Goal: Obtain resource: Download file/media

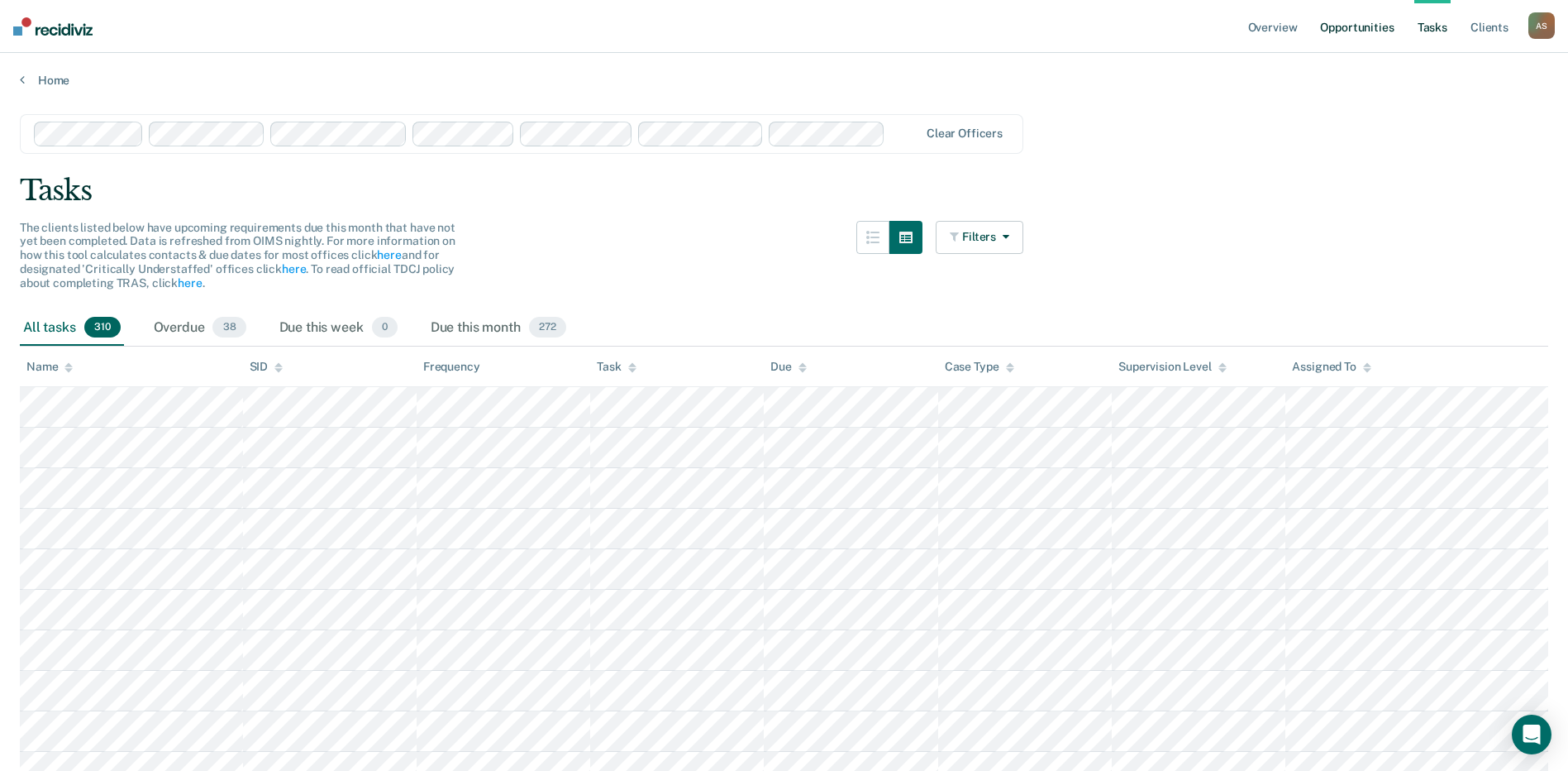
click at [1329, 26] on link "Opportunities" at bounding box center [1357, 26] width 80 height 53
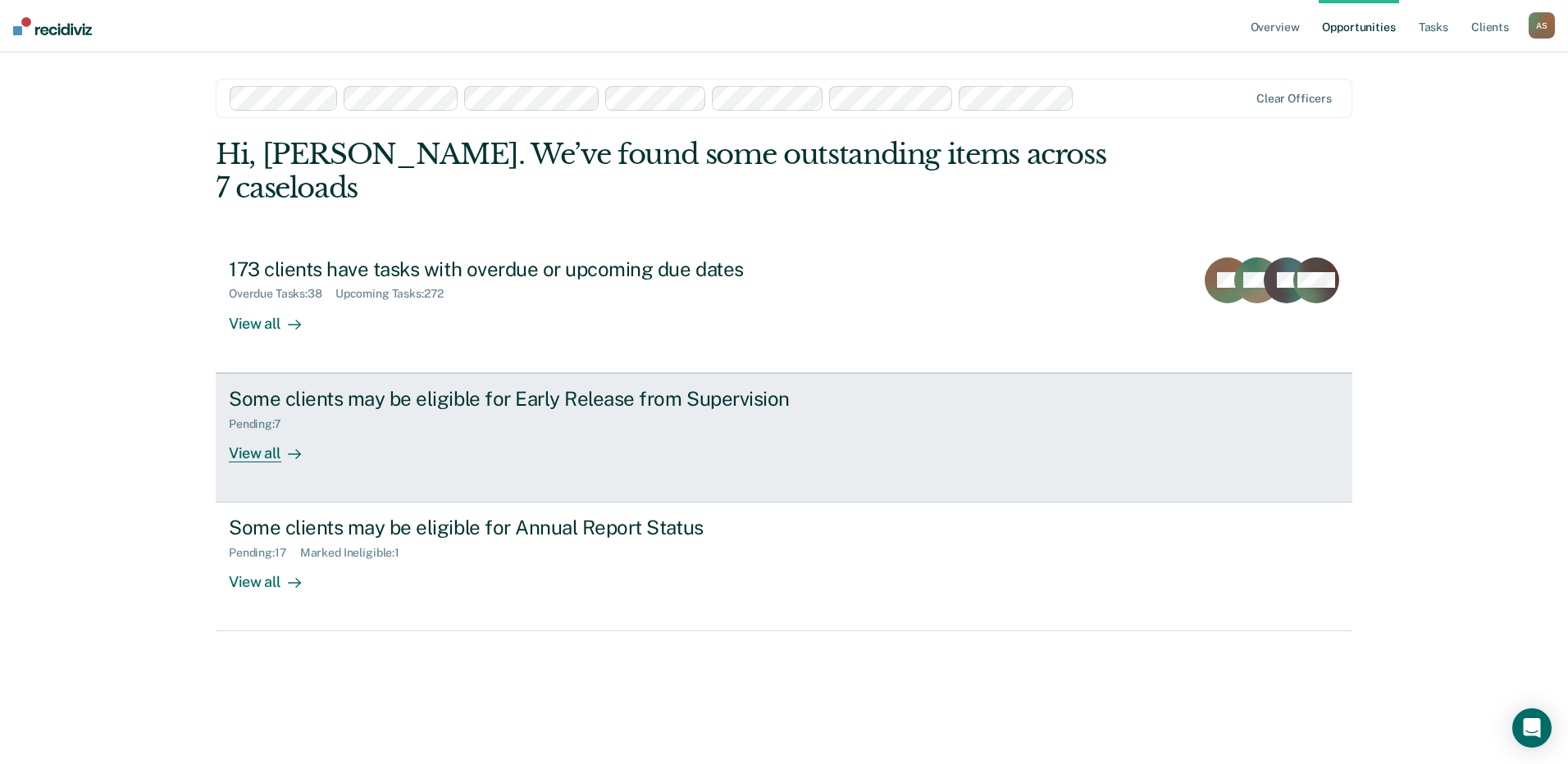
click at [269, 431] on div "View all" at bounding box center [274, 446] width 92 height 32
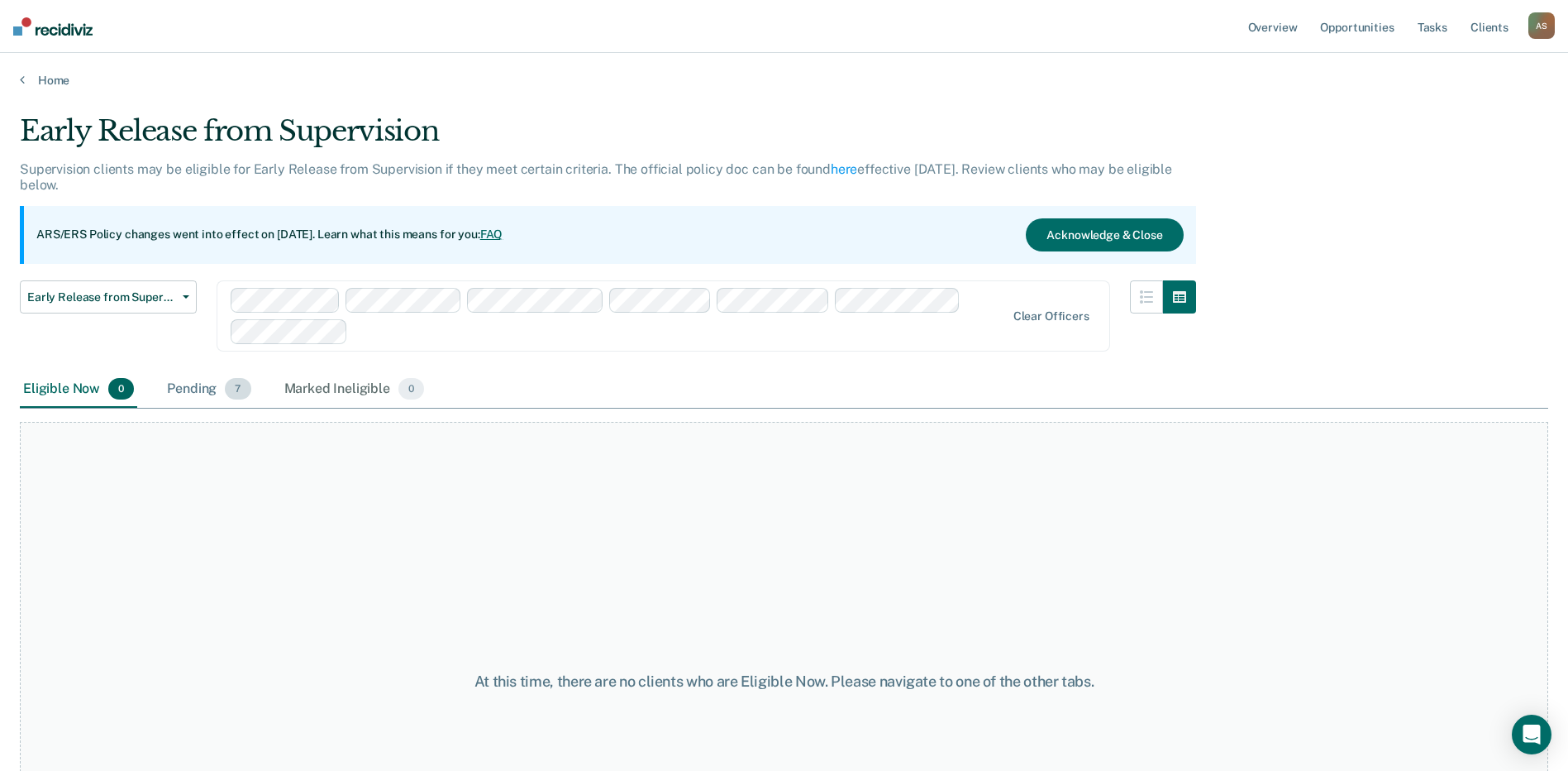
click at [198, 385] on div "Pending 7" at bounding box center [208, 389] width 90 height 36
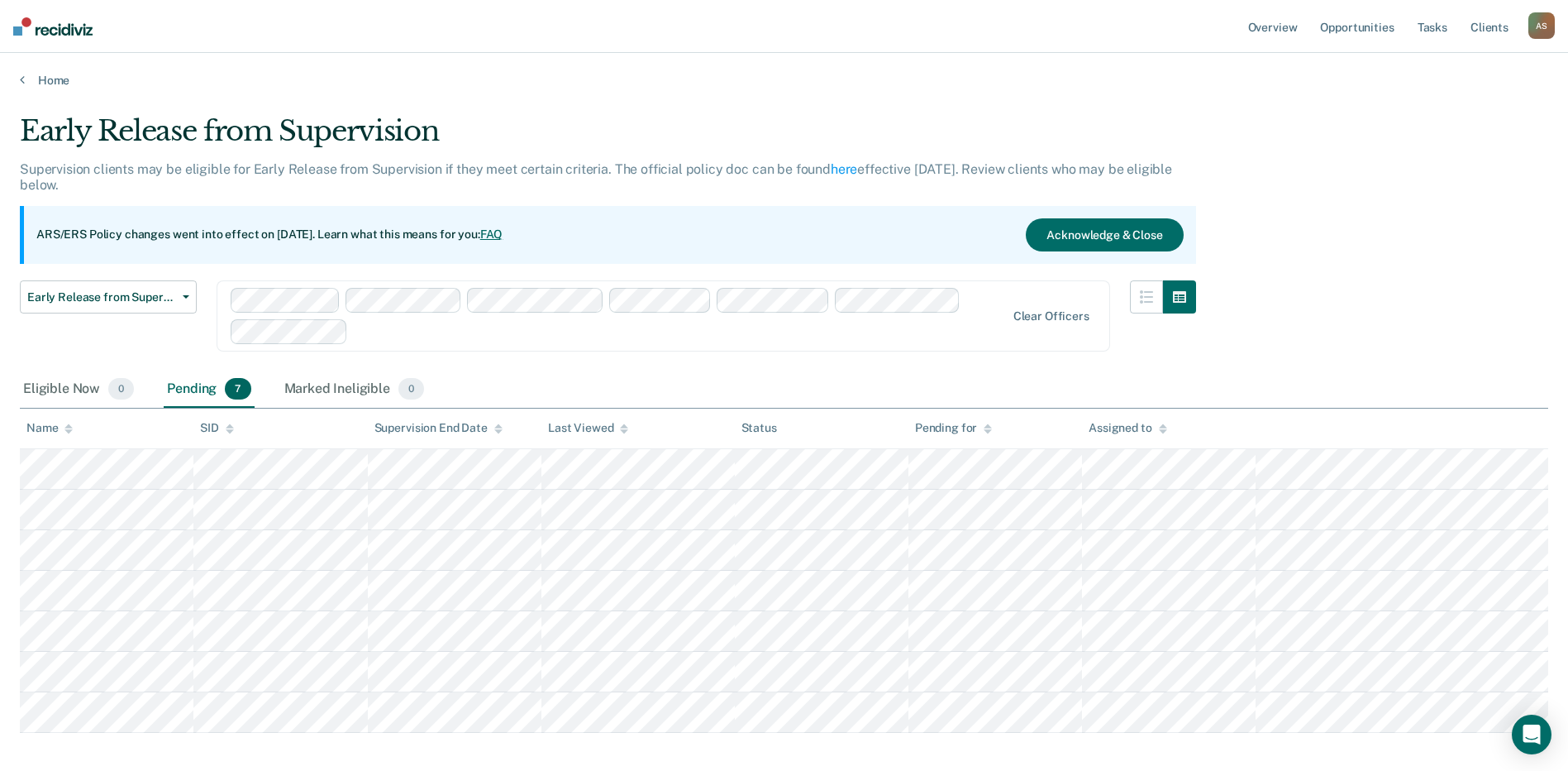
scroll to position [81, 0]
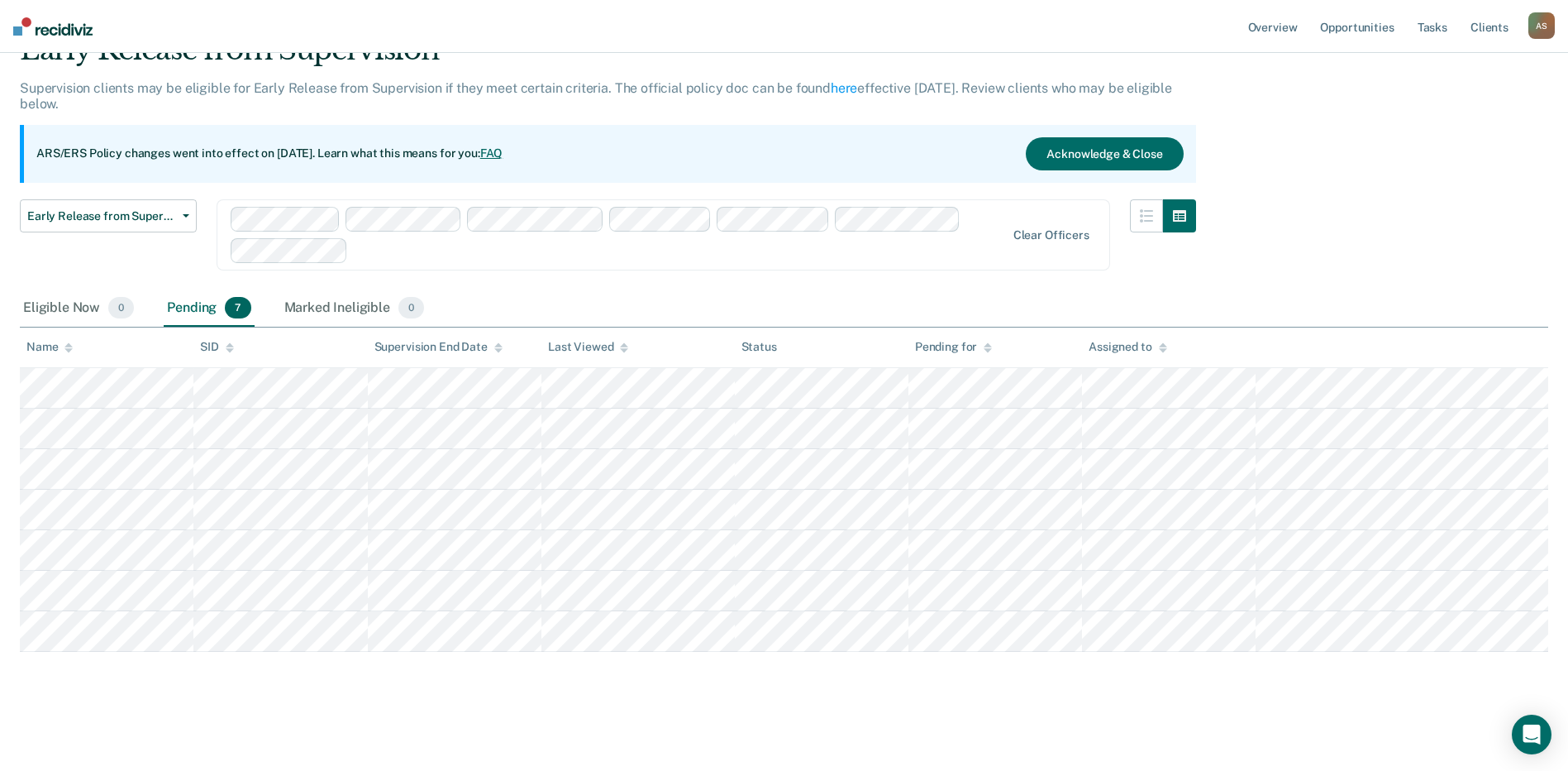
click at [1233, 652] on div "Early Release from Supervision Supervision clients may be eligible for Early Re…" at bounding box center [784, 367] width 1529 height 667
drag, startPoint x: 1233, startPoint y: 652, endPoint x: 478, endPoint y: 697, distance: 756.3
click at [478, 697] on div "Early Release from Supervision Supervision clients may be eligible for Early Re…" at bounding box center [784, 367] width 1529 height 667
click at [411, 260] on div at bounding box center [680, 250] width 651 height 19
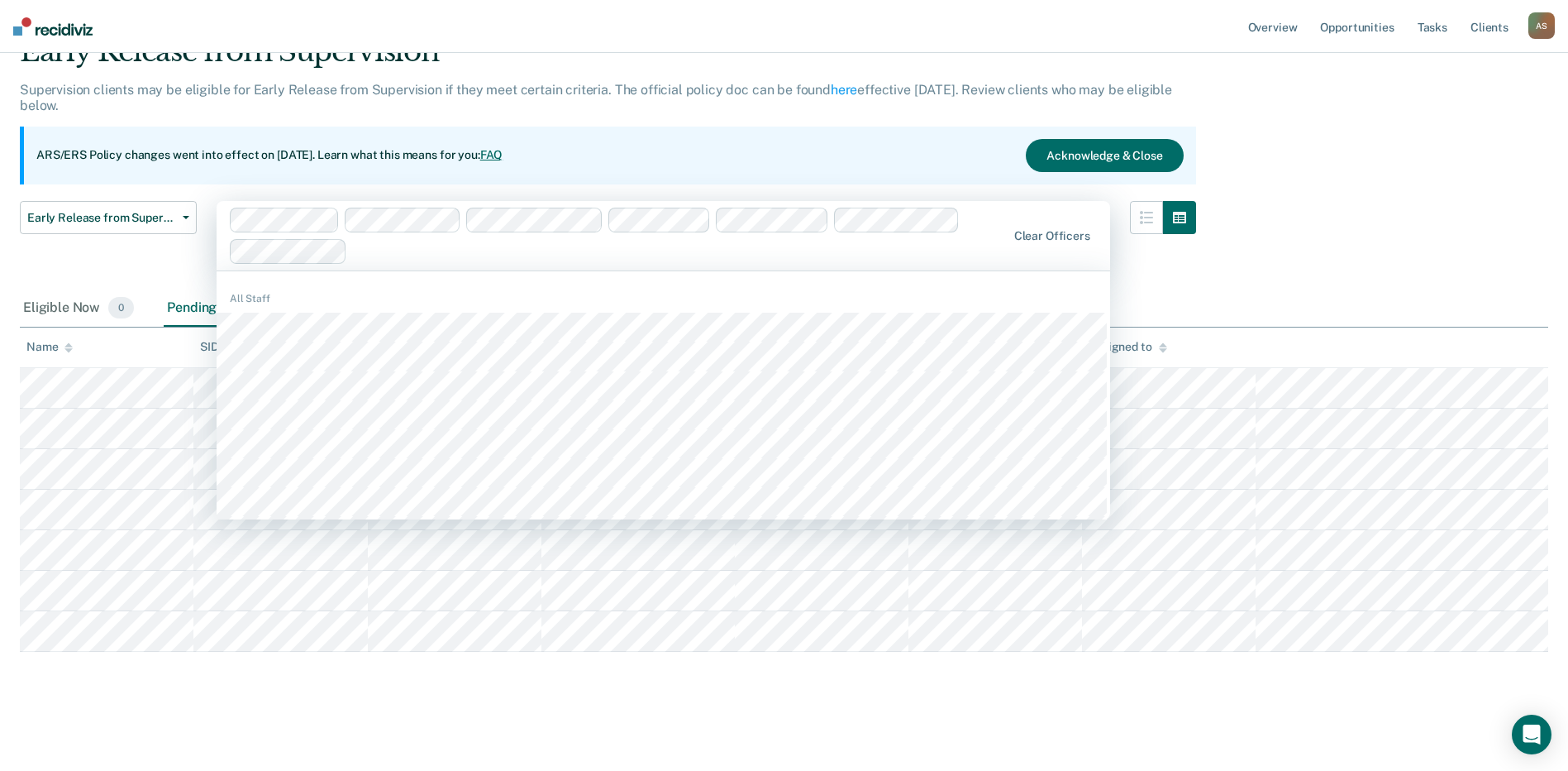
scroll to position [79, 0]
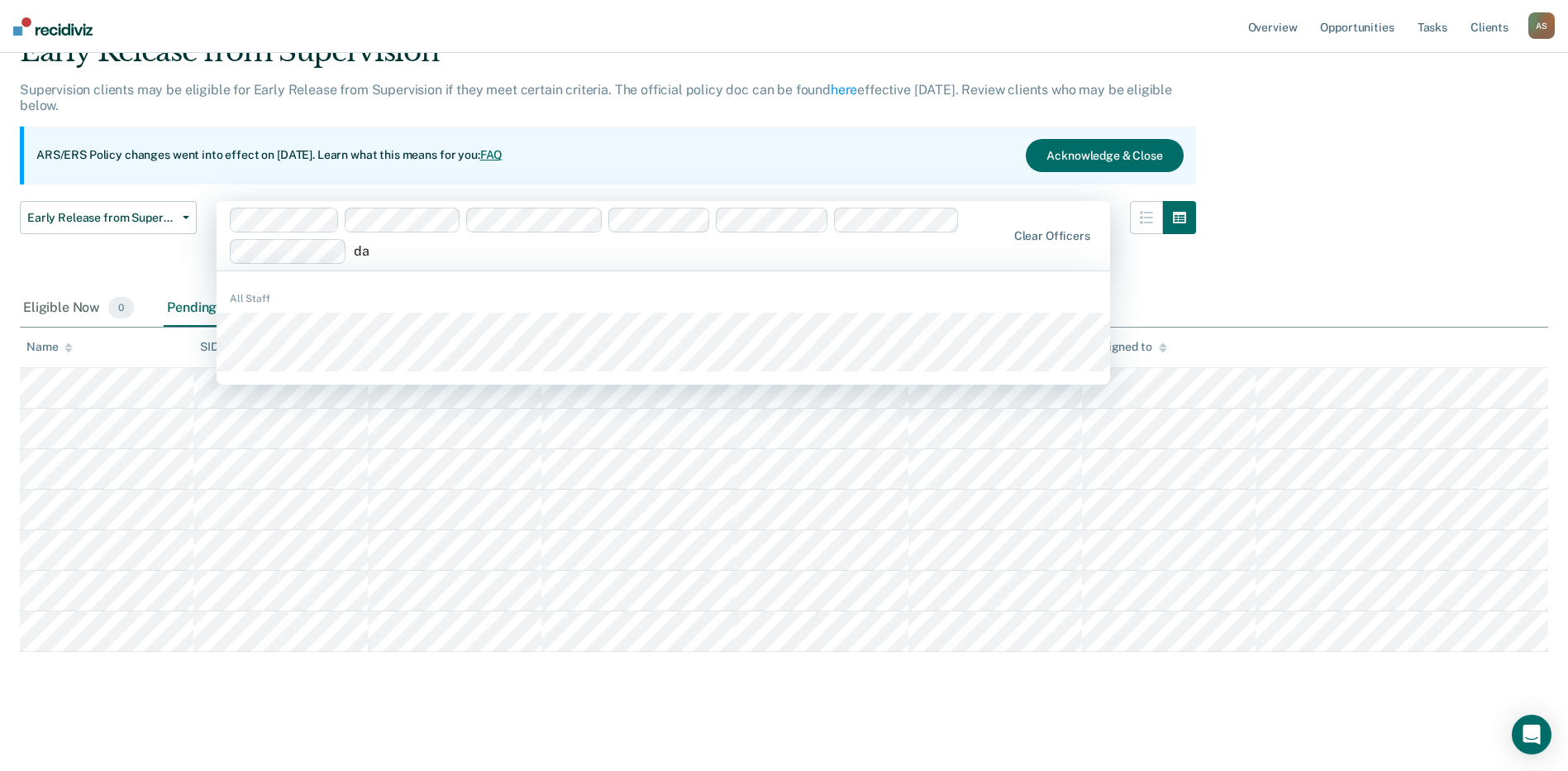
type input "d"
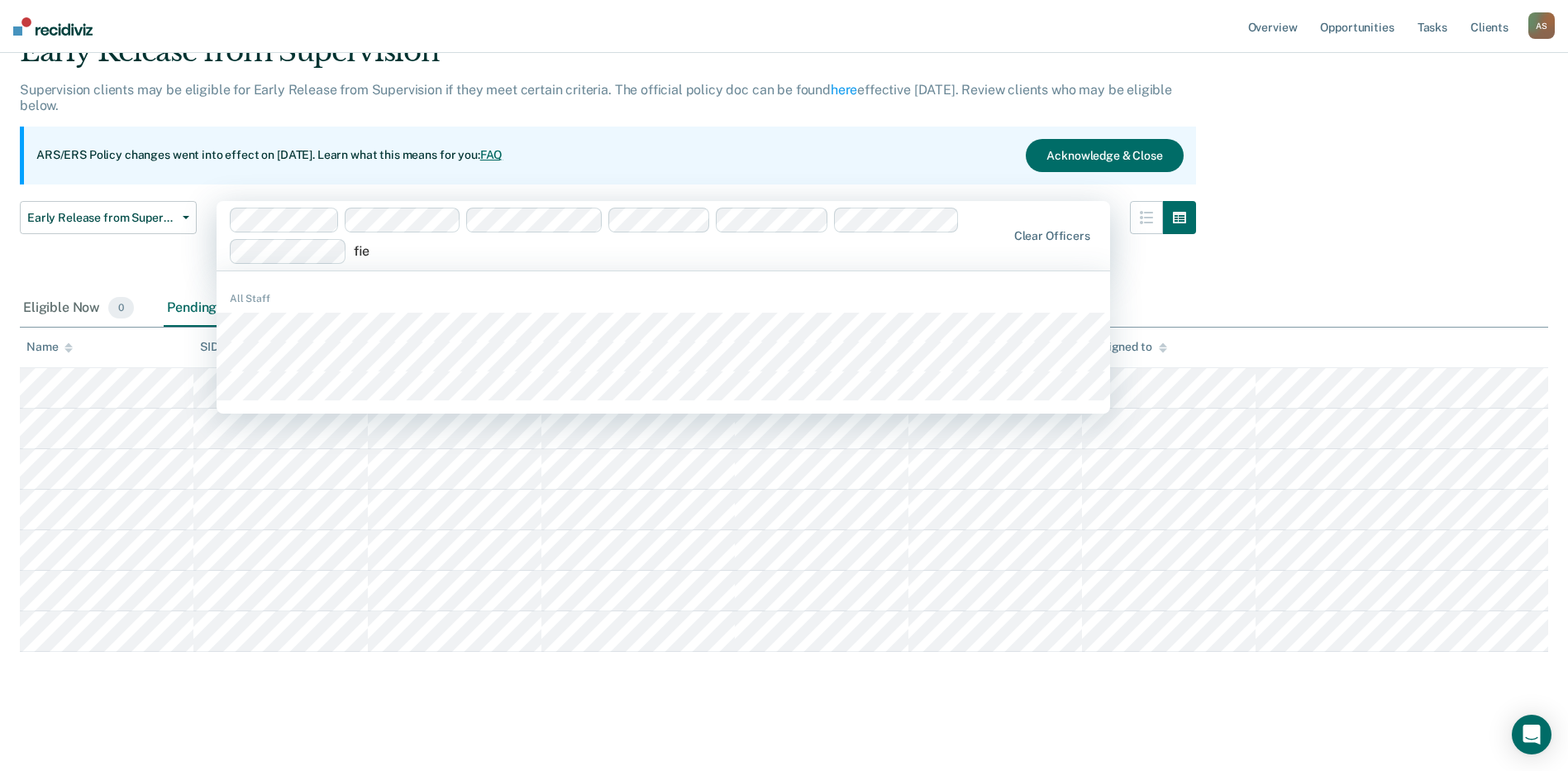
type input "fi"
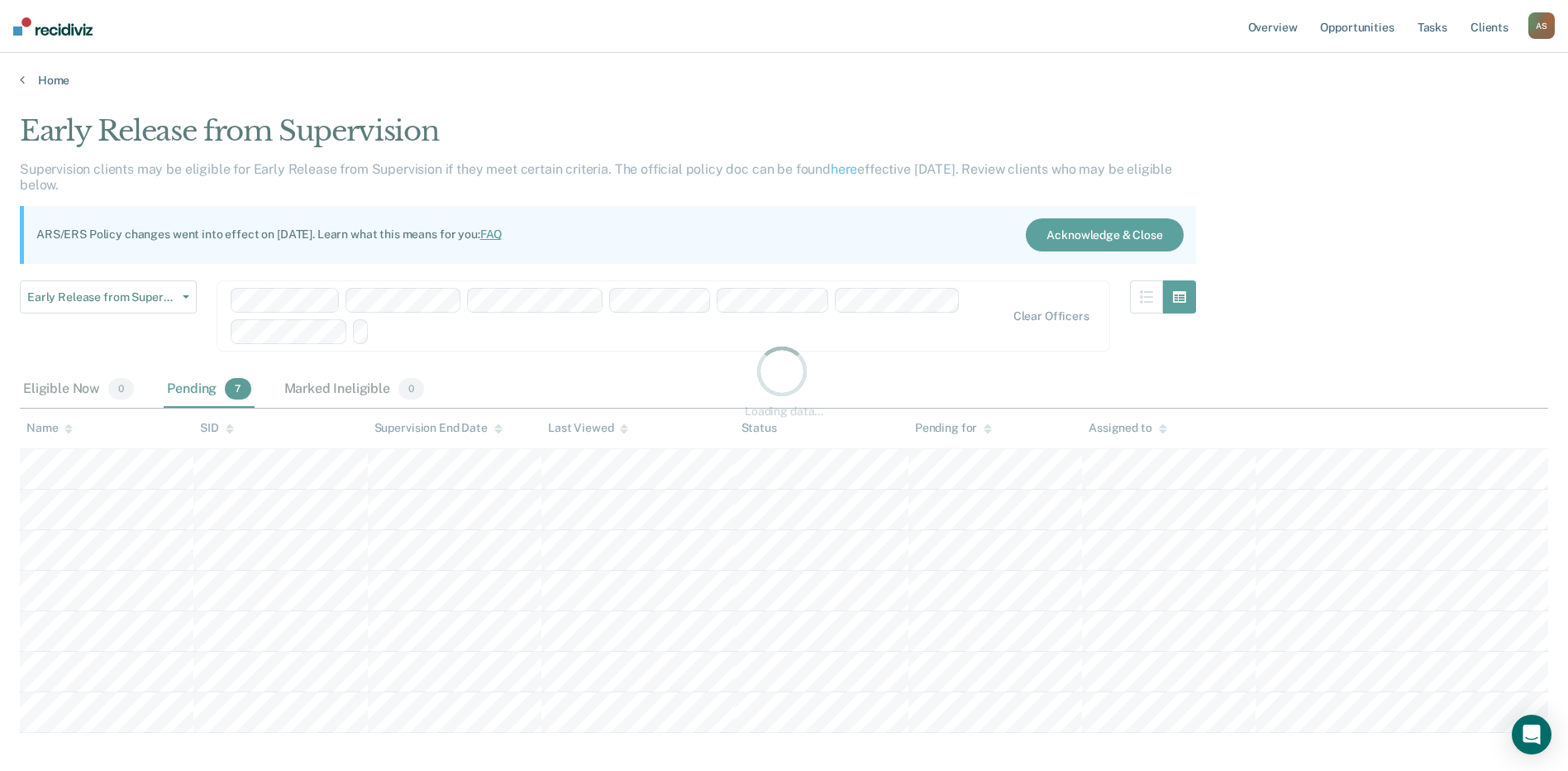
scroll to position [0, 0]
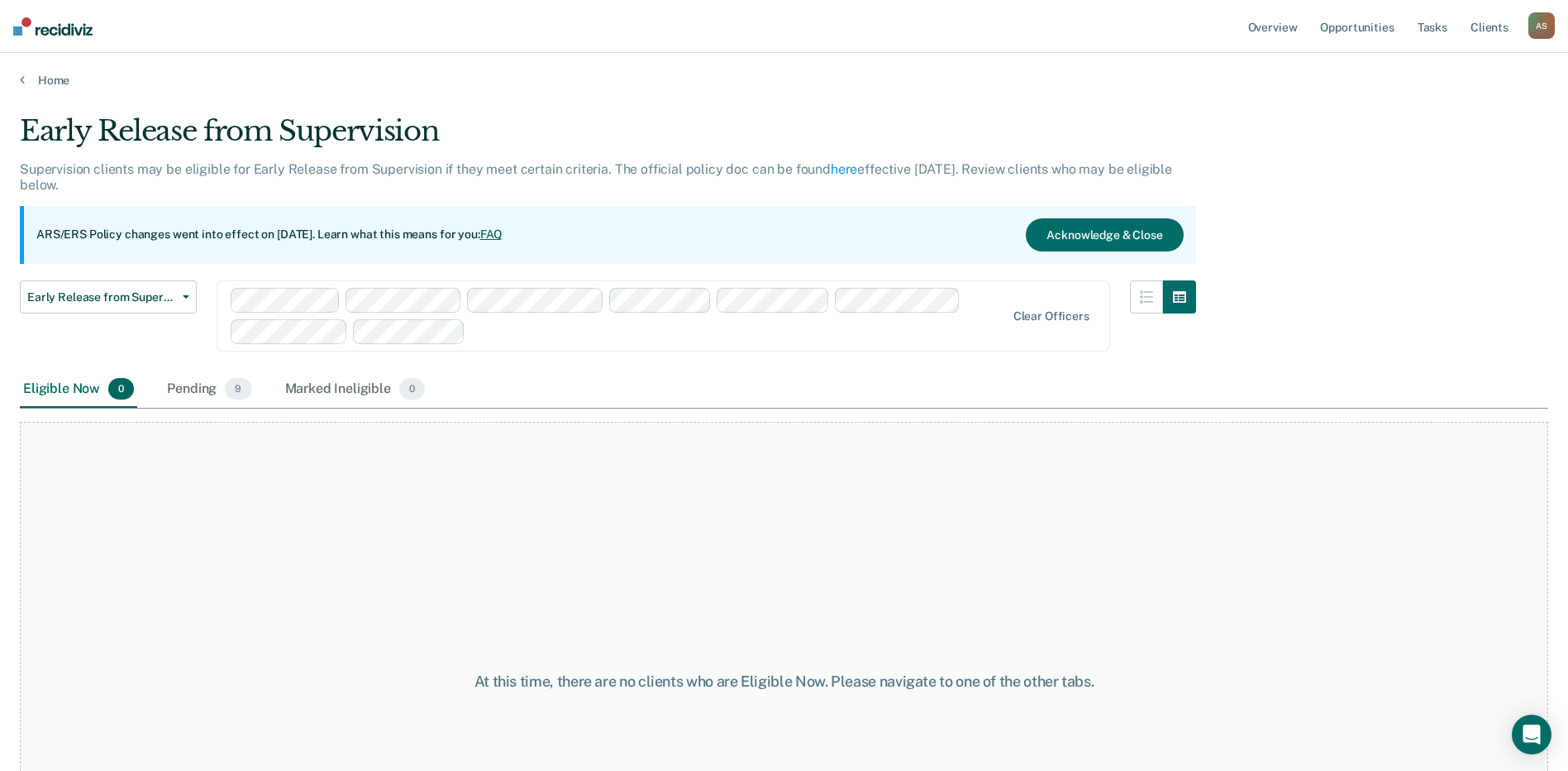
click at [512, 332] on div at bounding box center [738, 331] width 533 height 19
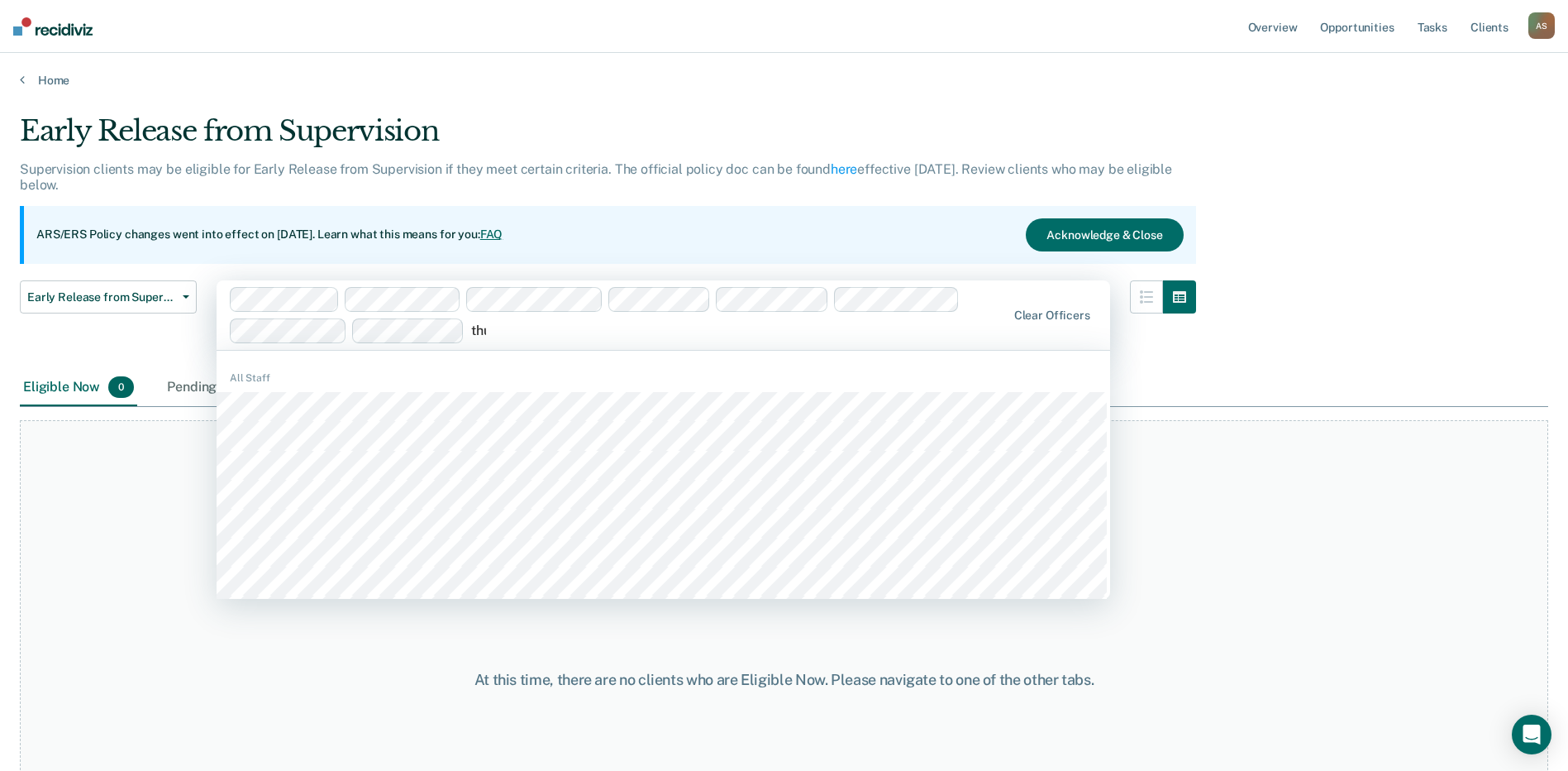
type input "thur"
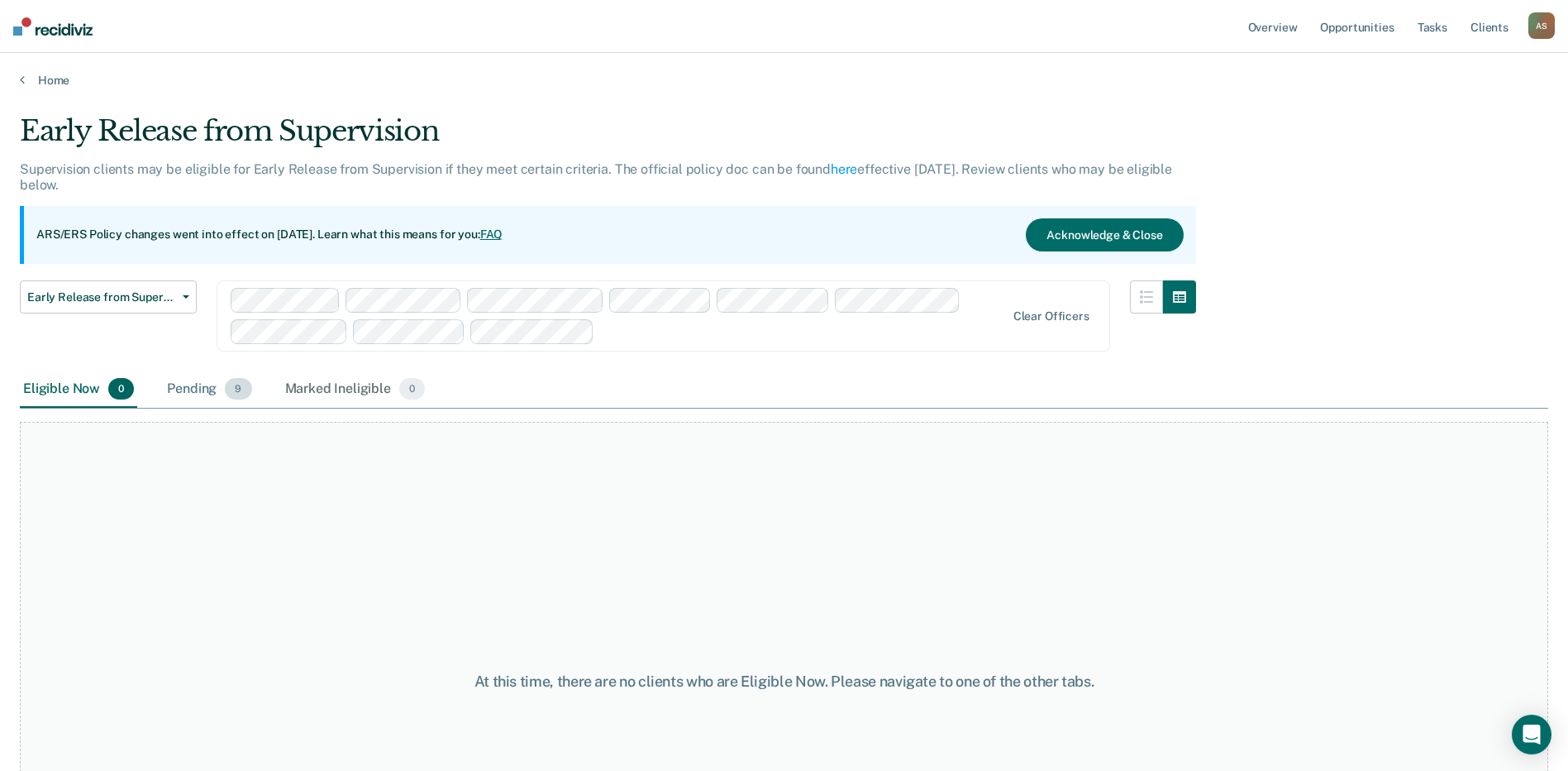
click at [228, 397] on span "9" at bounding box center [238, 388] width 26 height 21
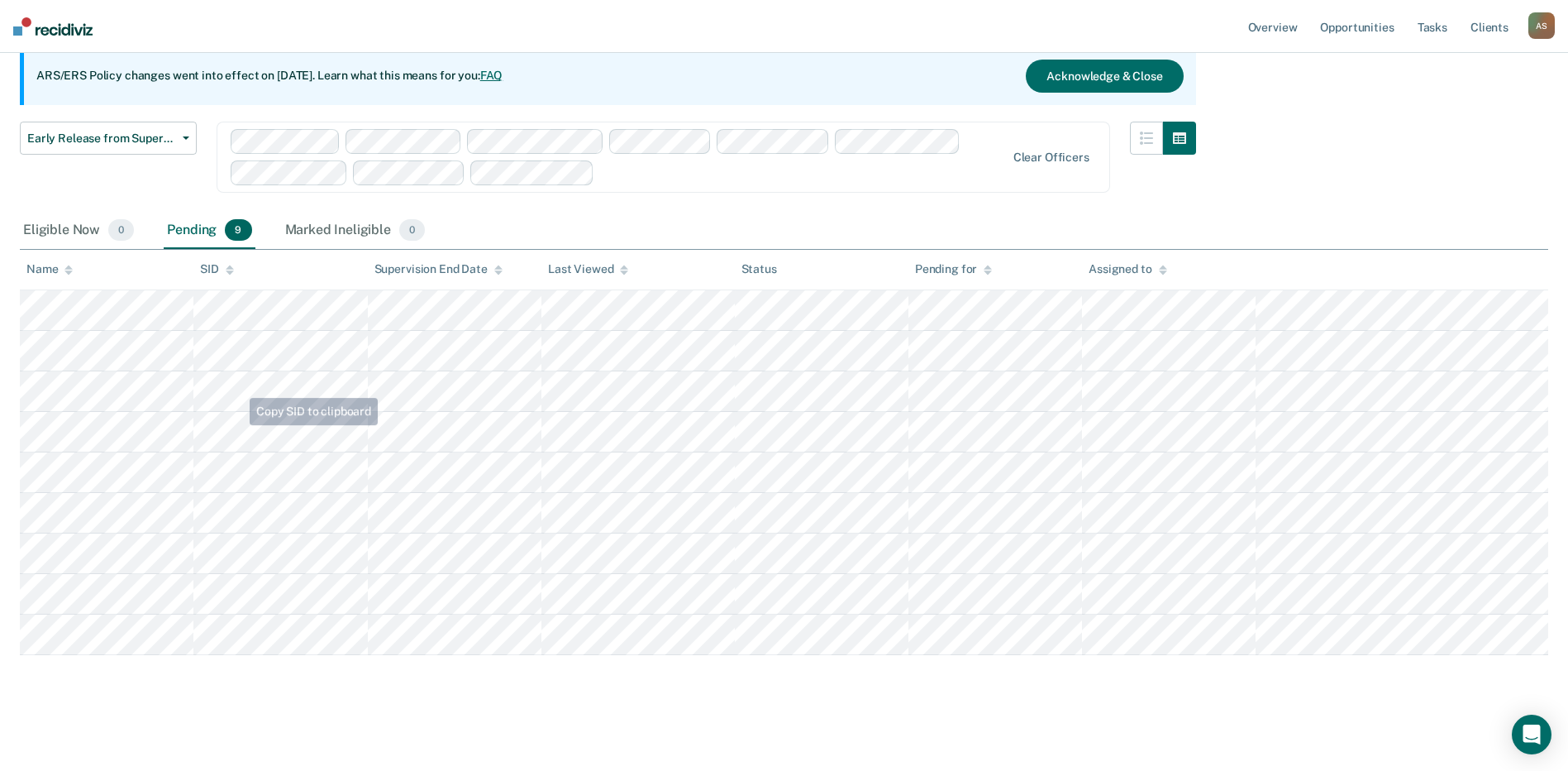
scroll to position [163, 0]
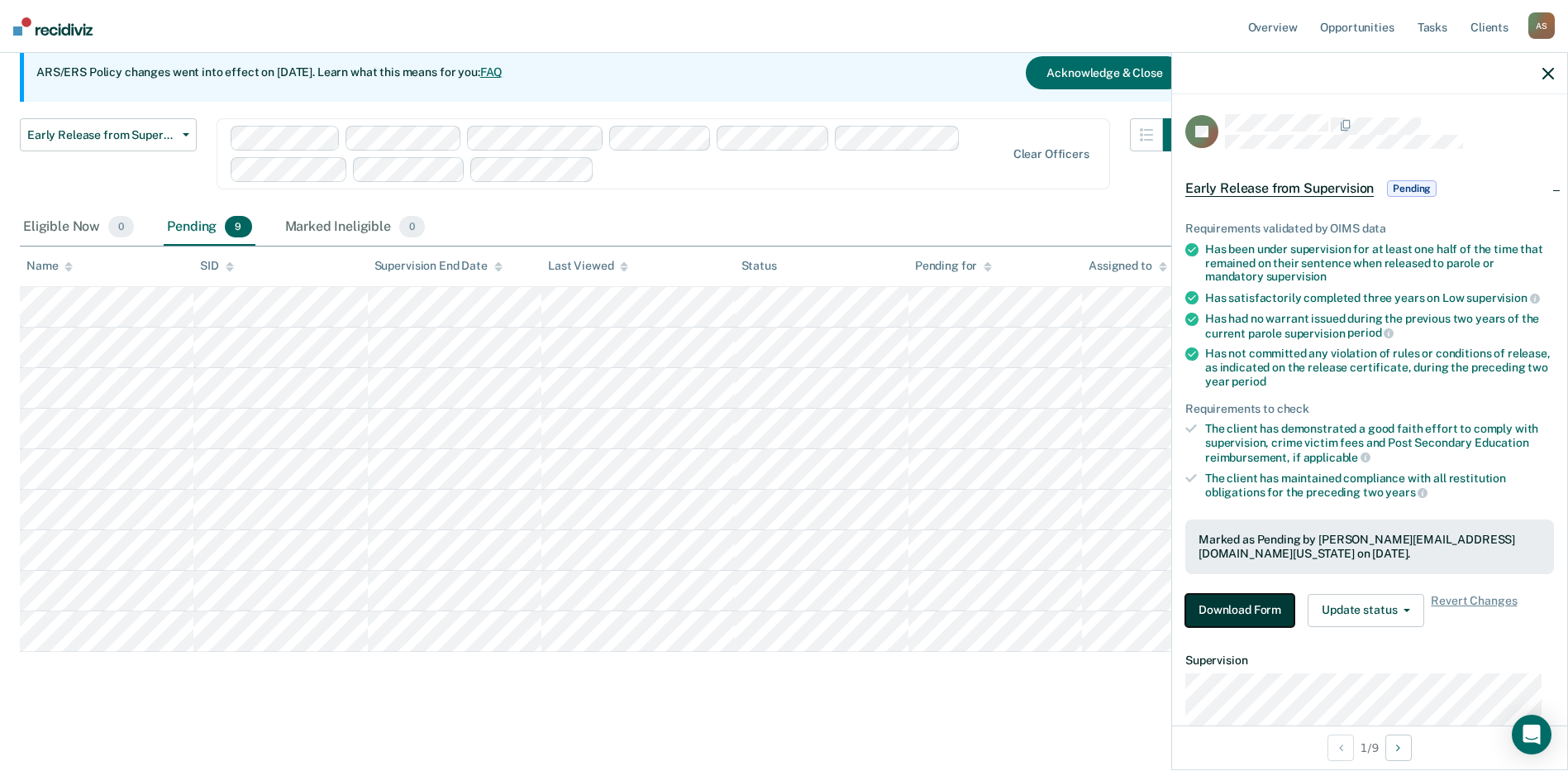
click at [1238, 605] on button "Download Form" at bounding box center [1240, 610] width 110 height 33
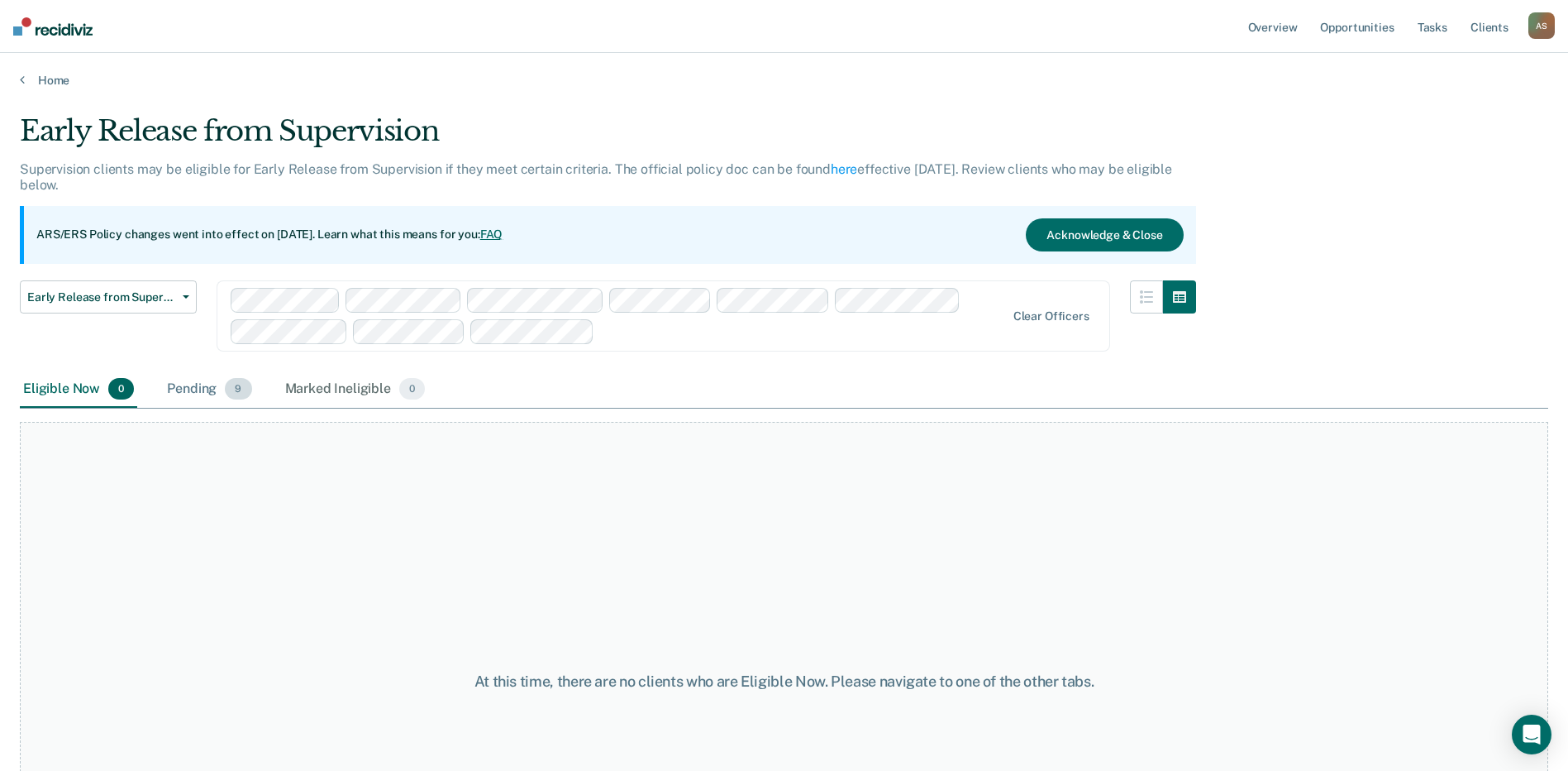
click at [206, 389] on div "Pending 9" at bounding box center [209, 389] width 91 height 36
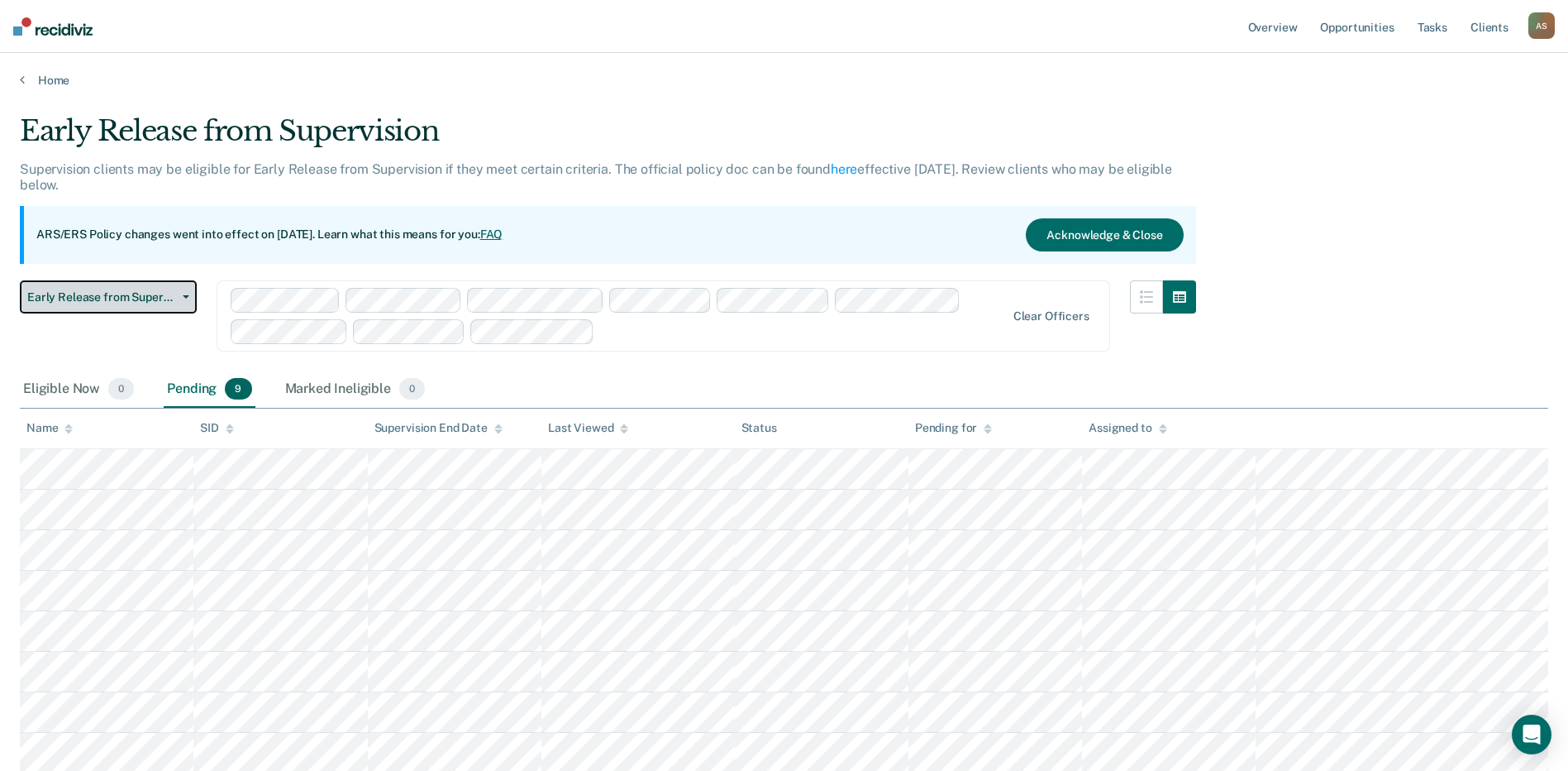
click at [135, 297] on span "Early Release from Supervision" at bounding box center [101, 297] width 149 height 14
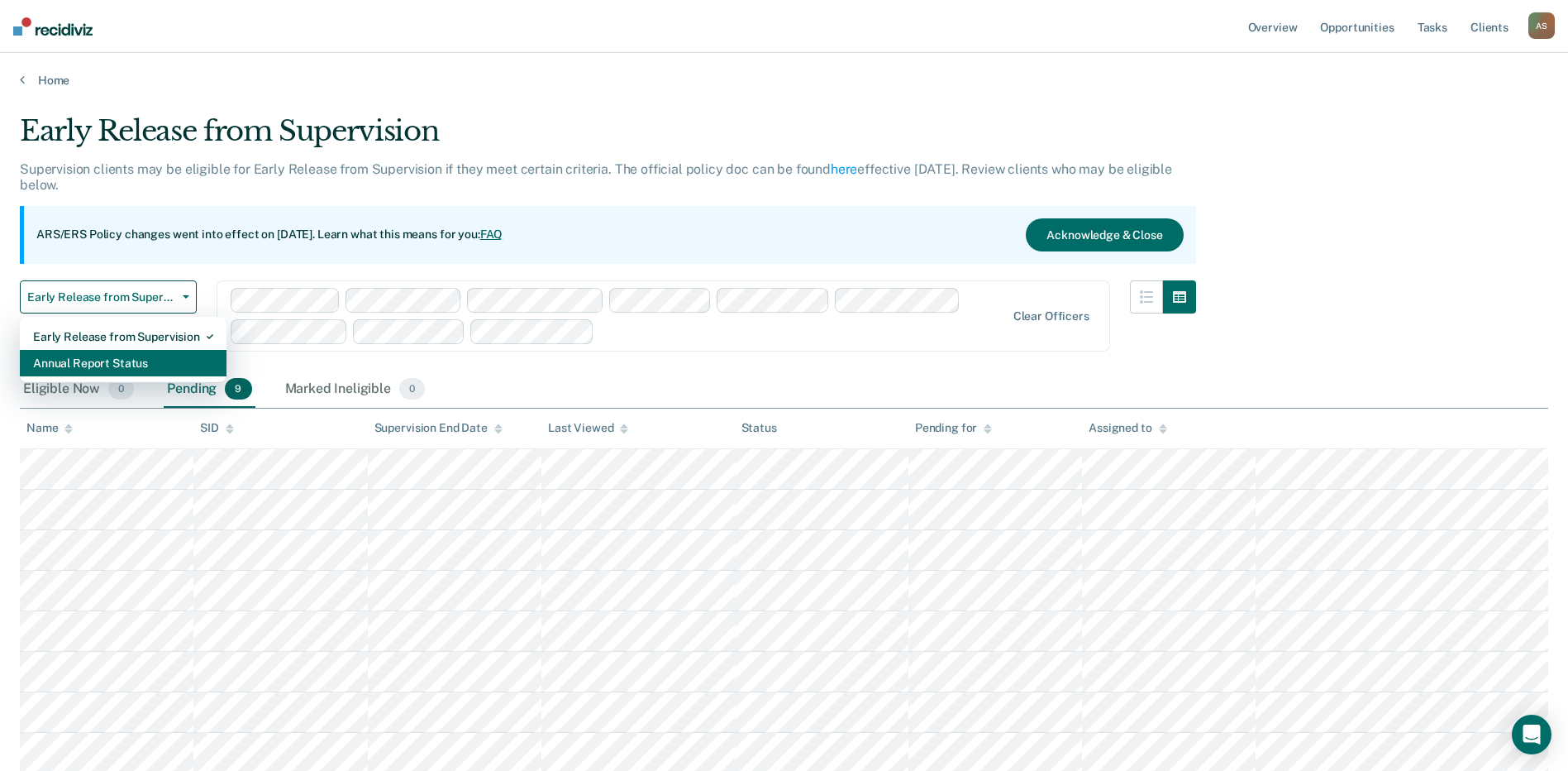
click at [122, 359] on div "Annual Report Status" at bounding box center [123, 363] width 180 height 26
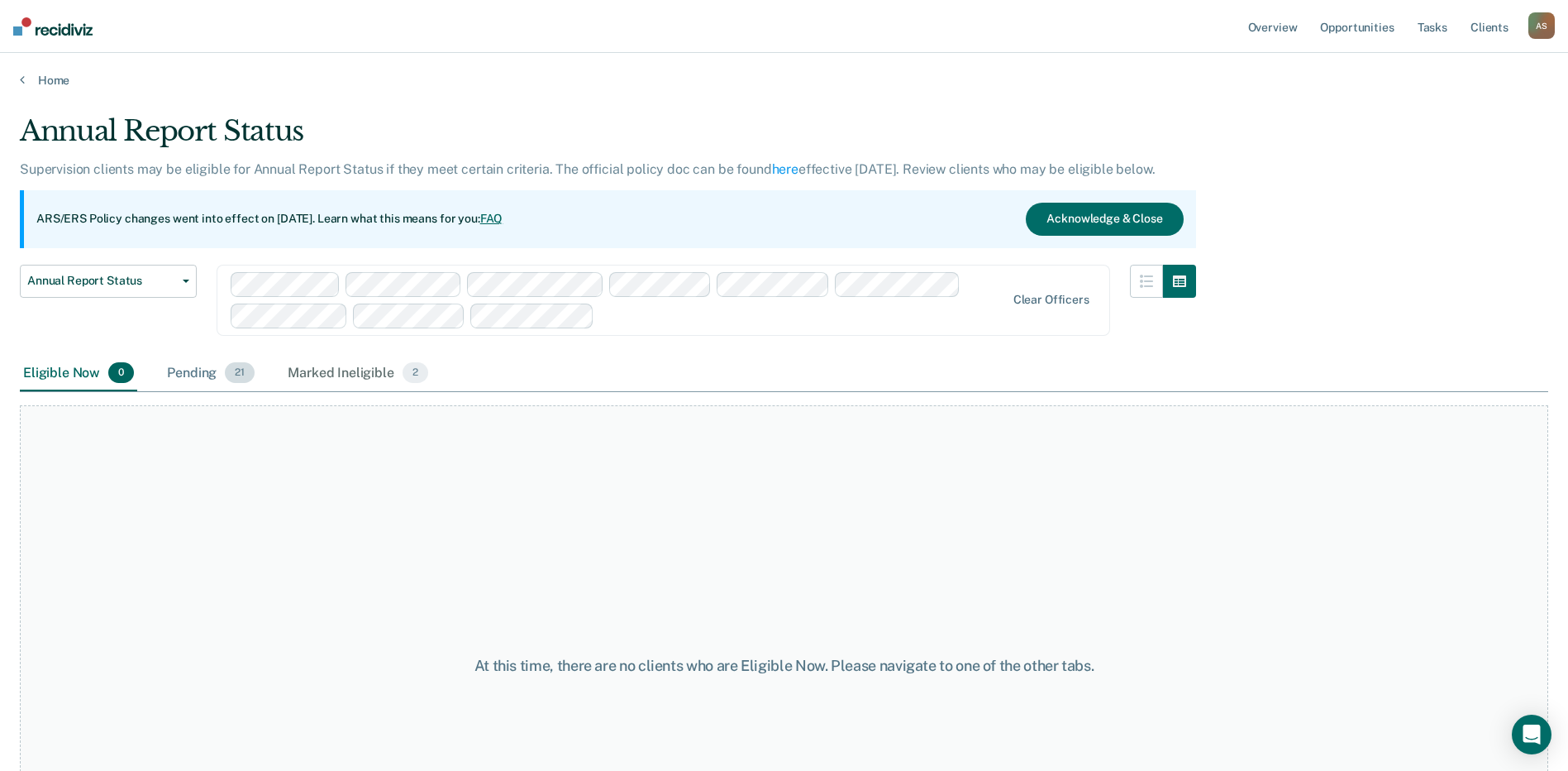
click at [191, 374] on div "Pending 21" at bounding box center [211, 373] width 95 height 36
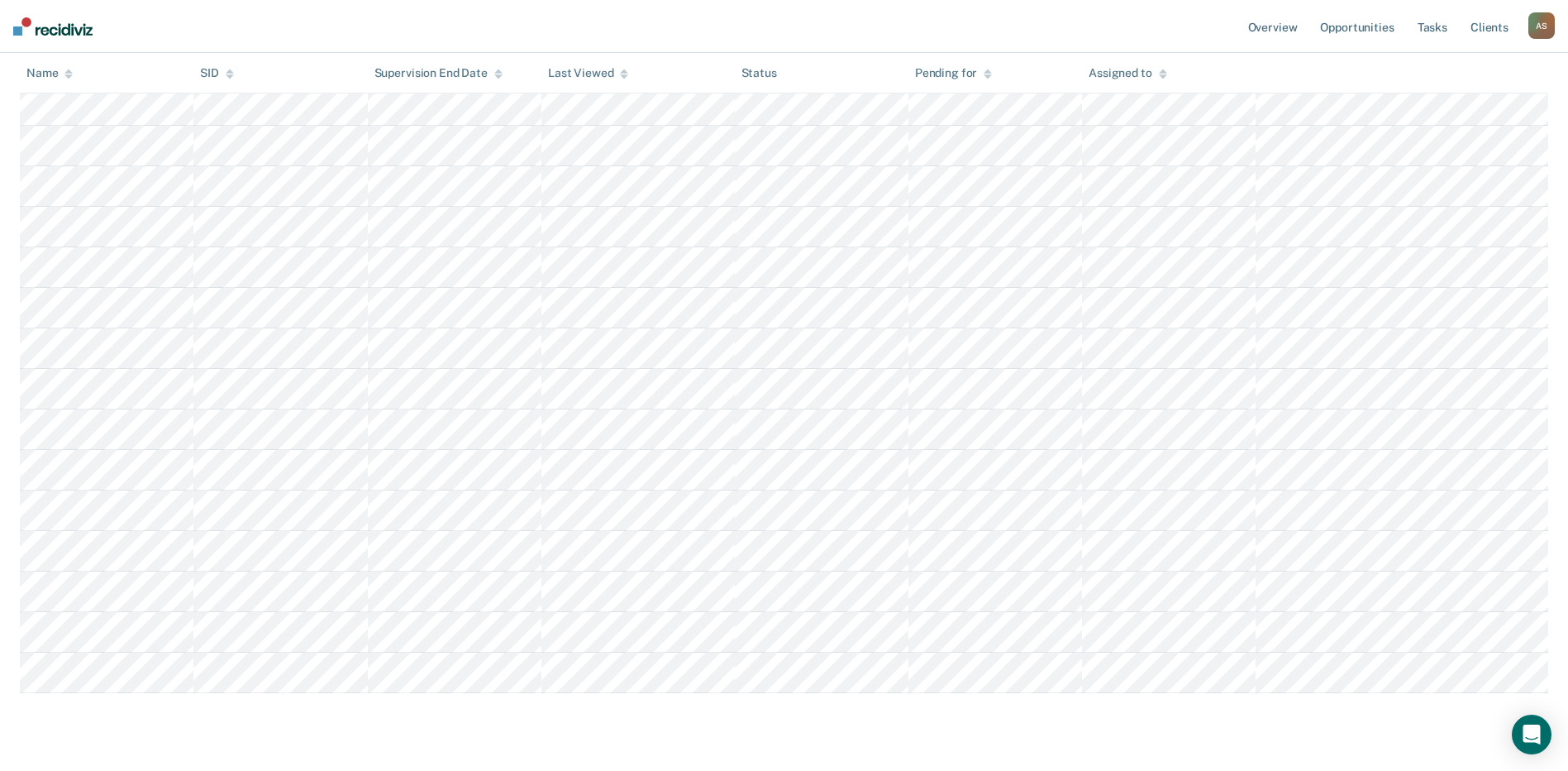
scroll to position [632, 0]
